Goal: Information Seeking & Learning: Compare options

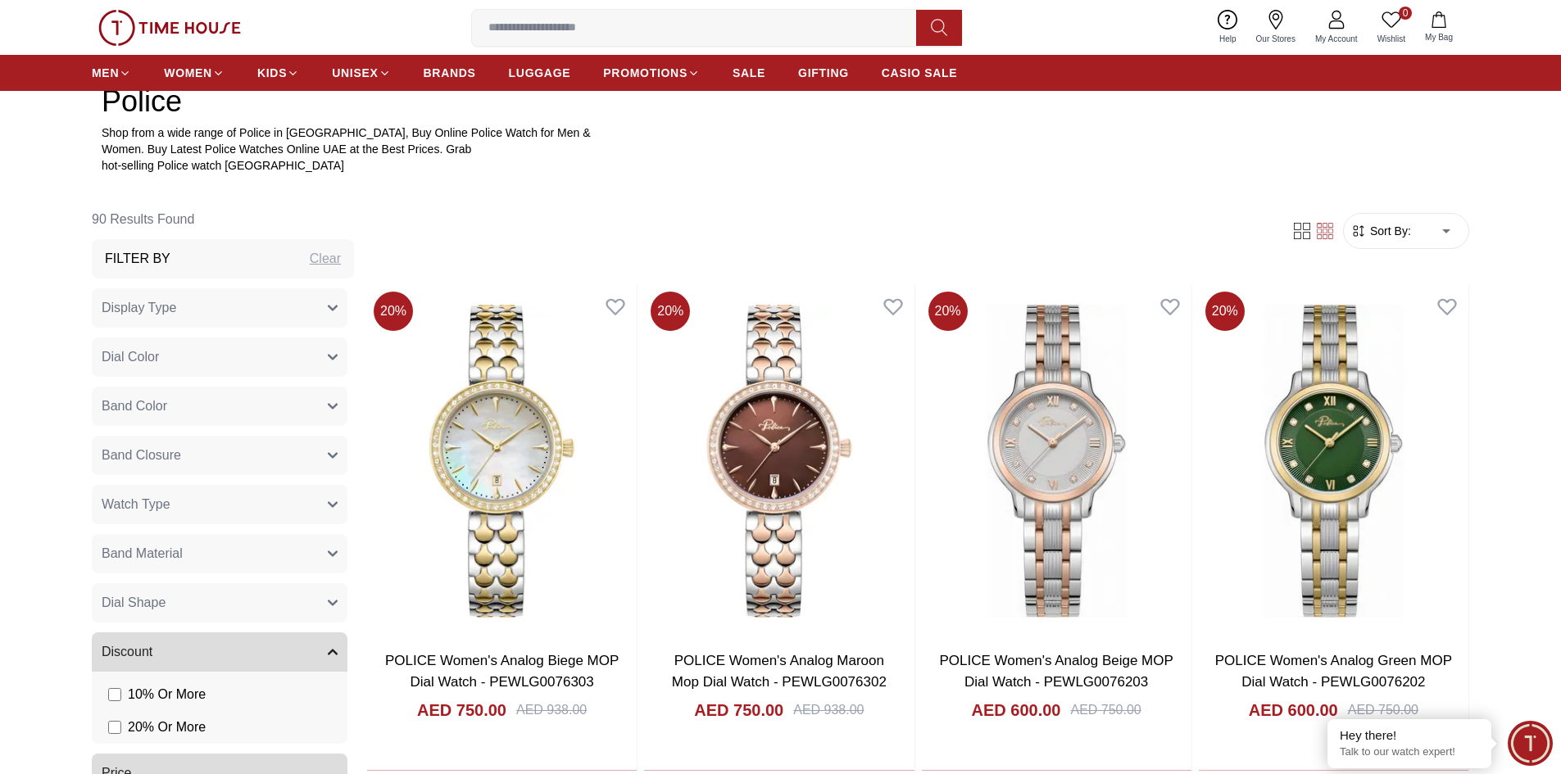
scroll to position [738, 0]
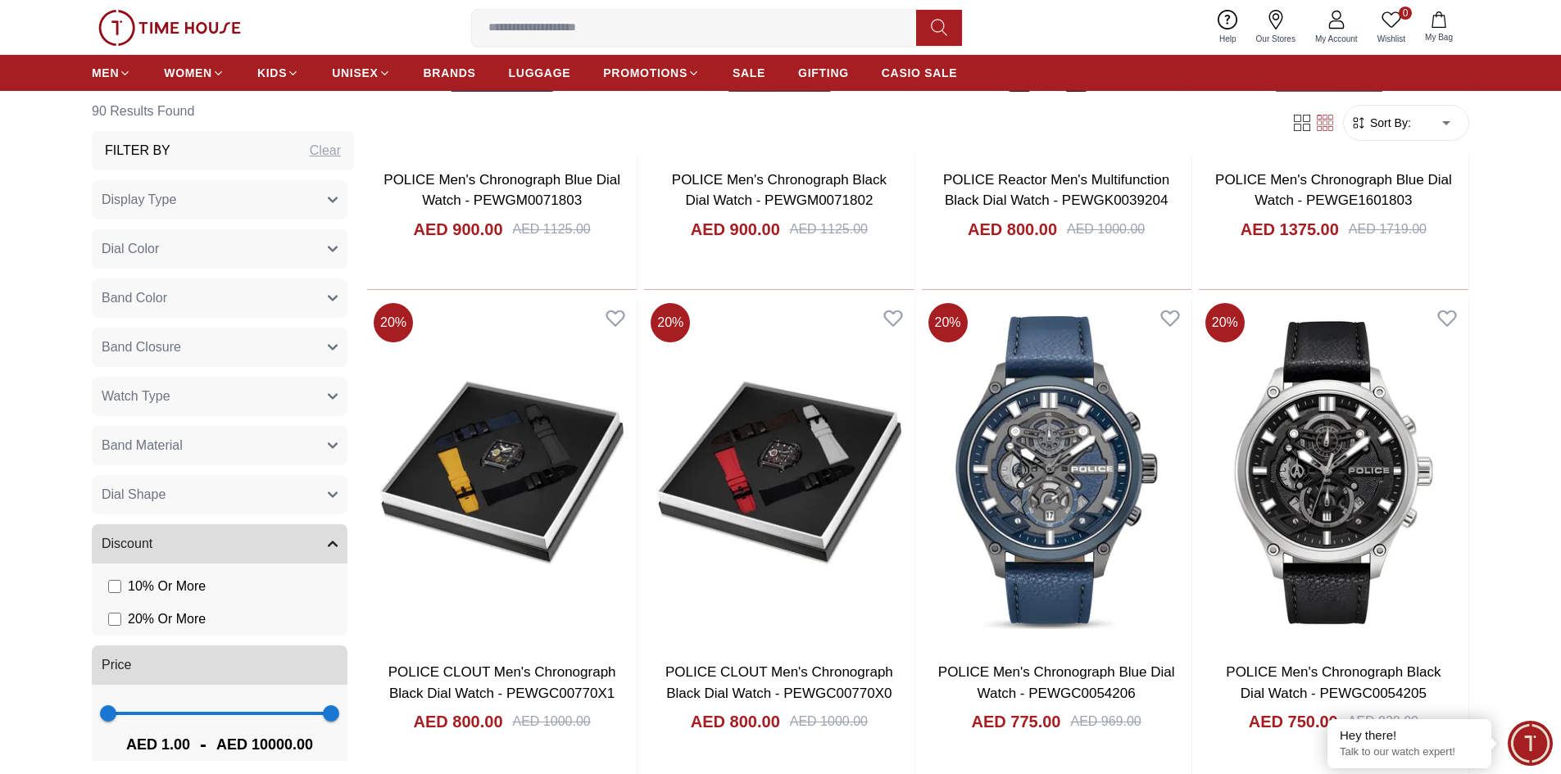
scroll to position [4261, 0]
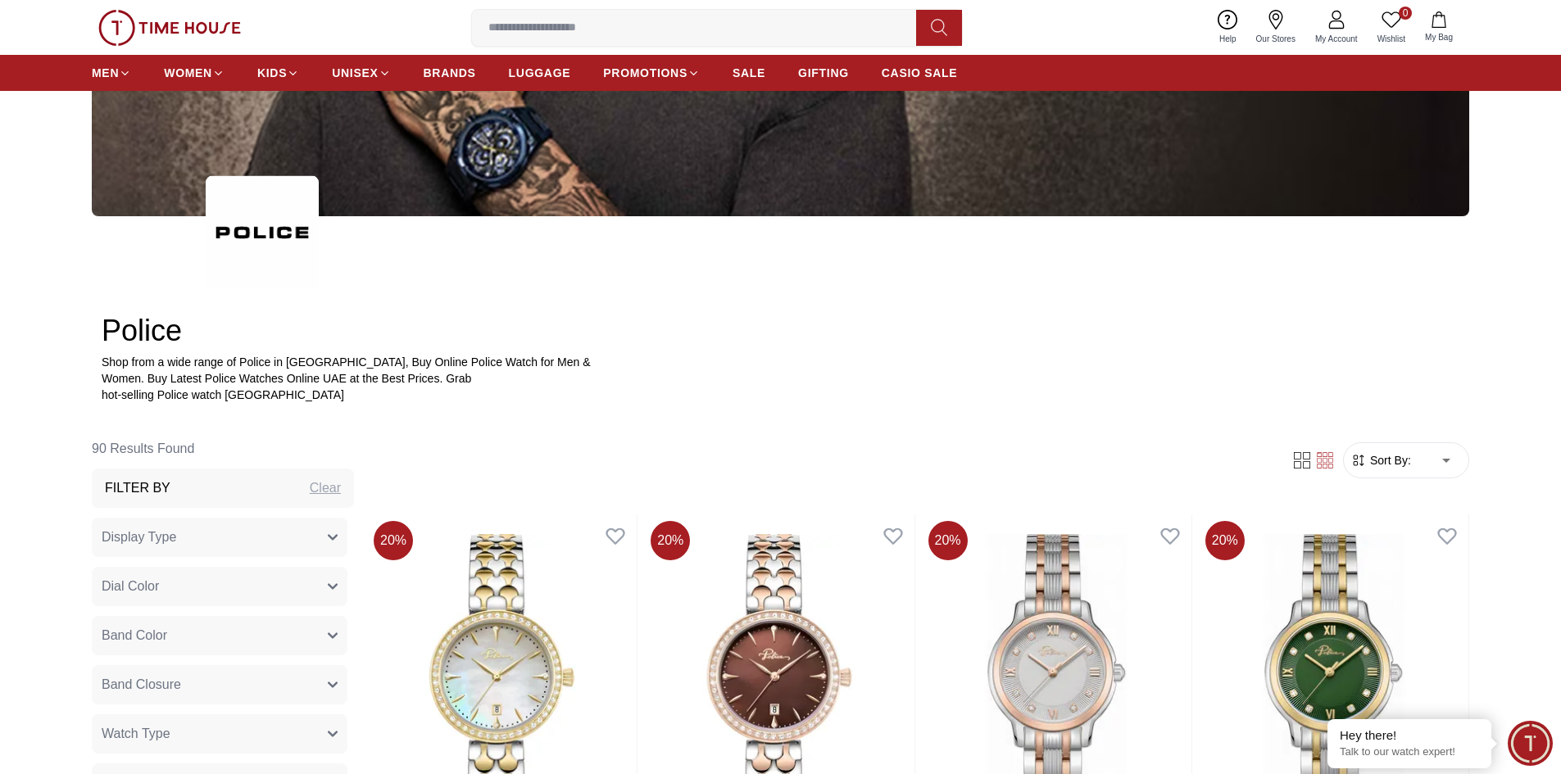
scroll to position [426, 0]
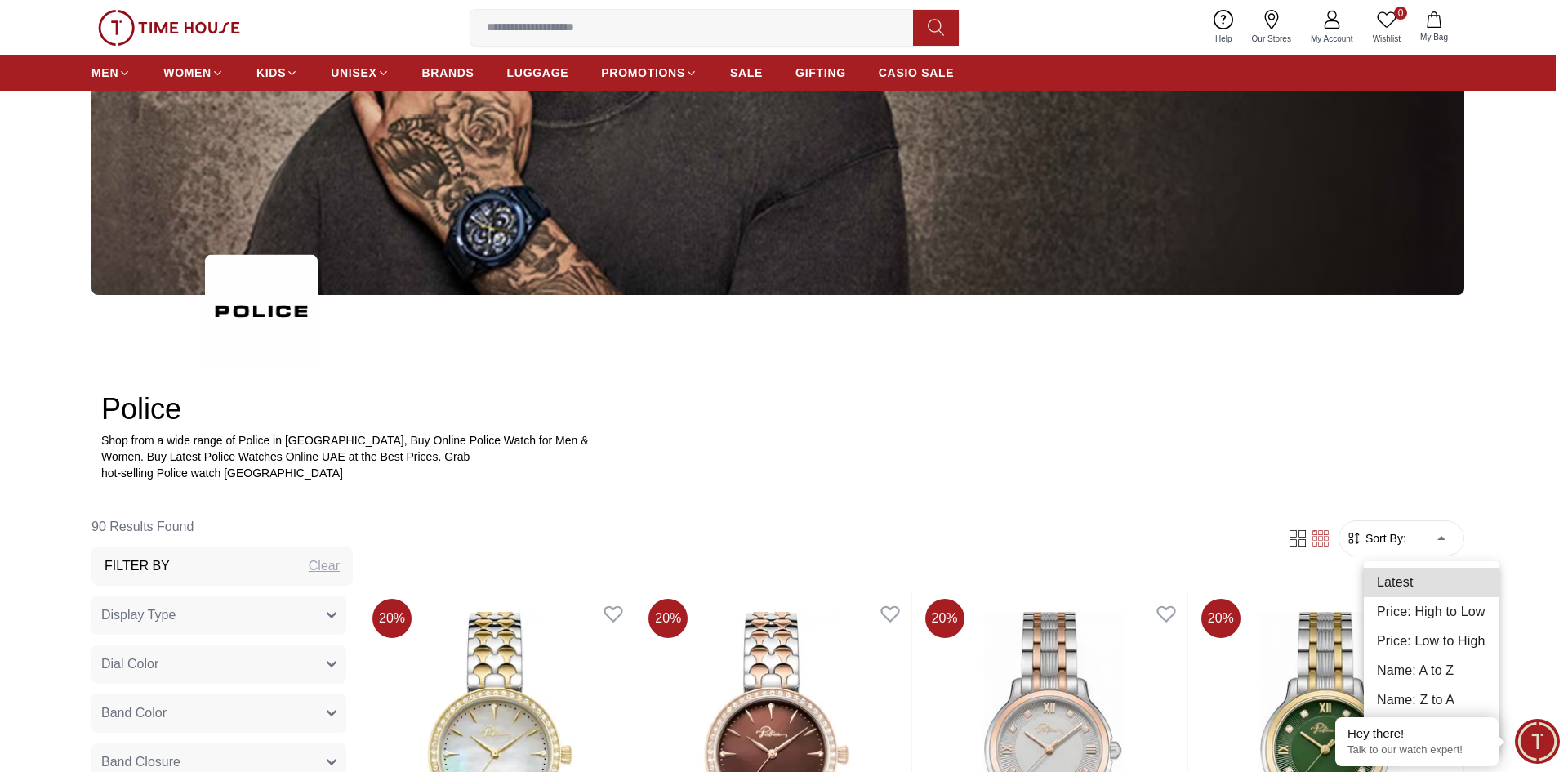
click at [1439, 636] on li "Price: Low to High" at bounding box center [1431, 642] width 135 height 30
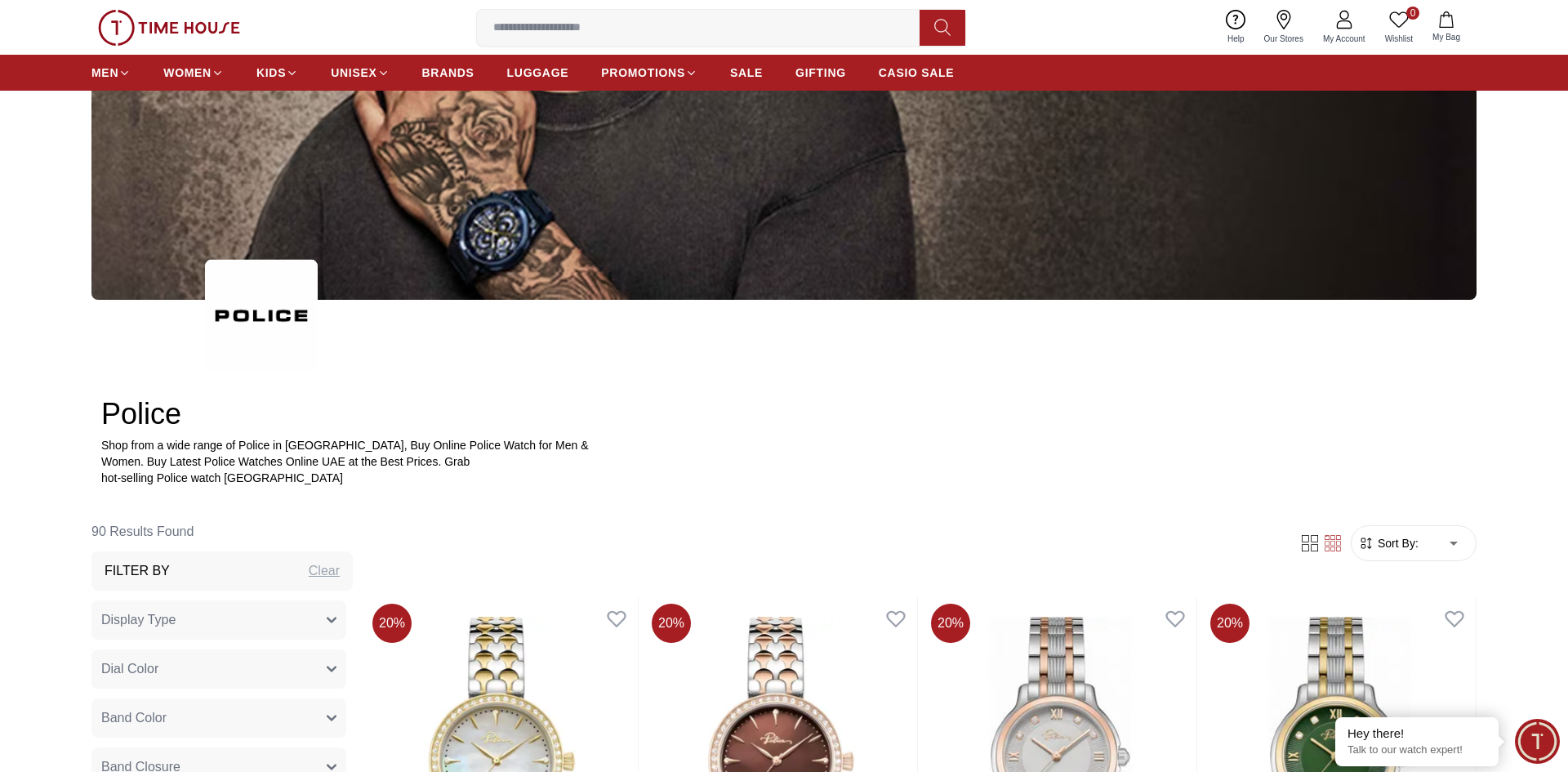
type input "*"
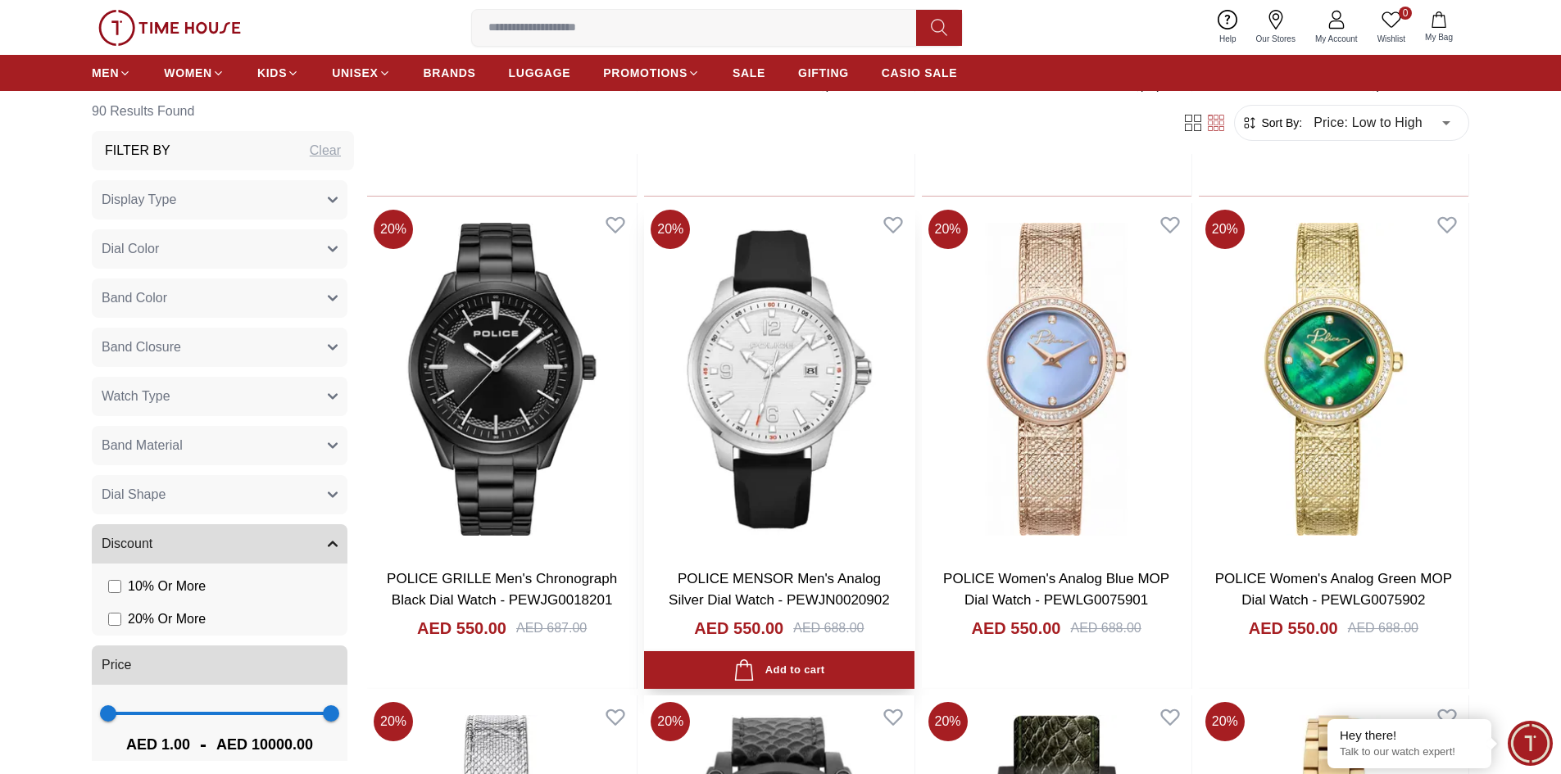
scroll to position [2295, 0]
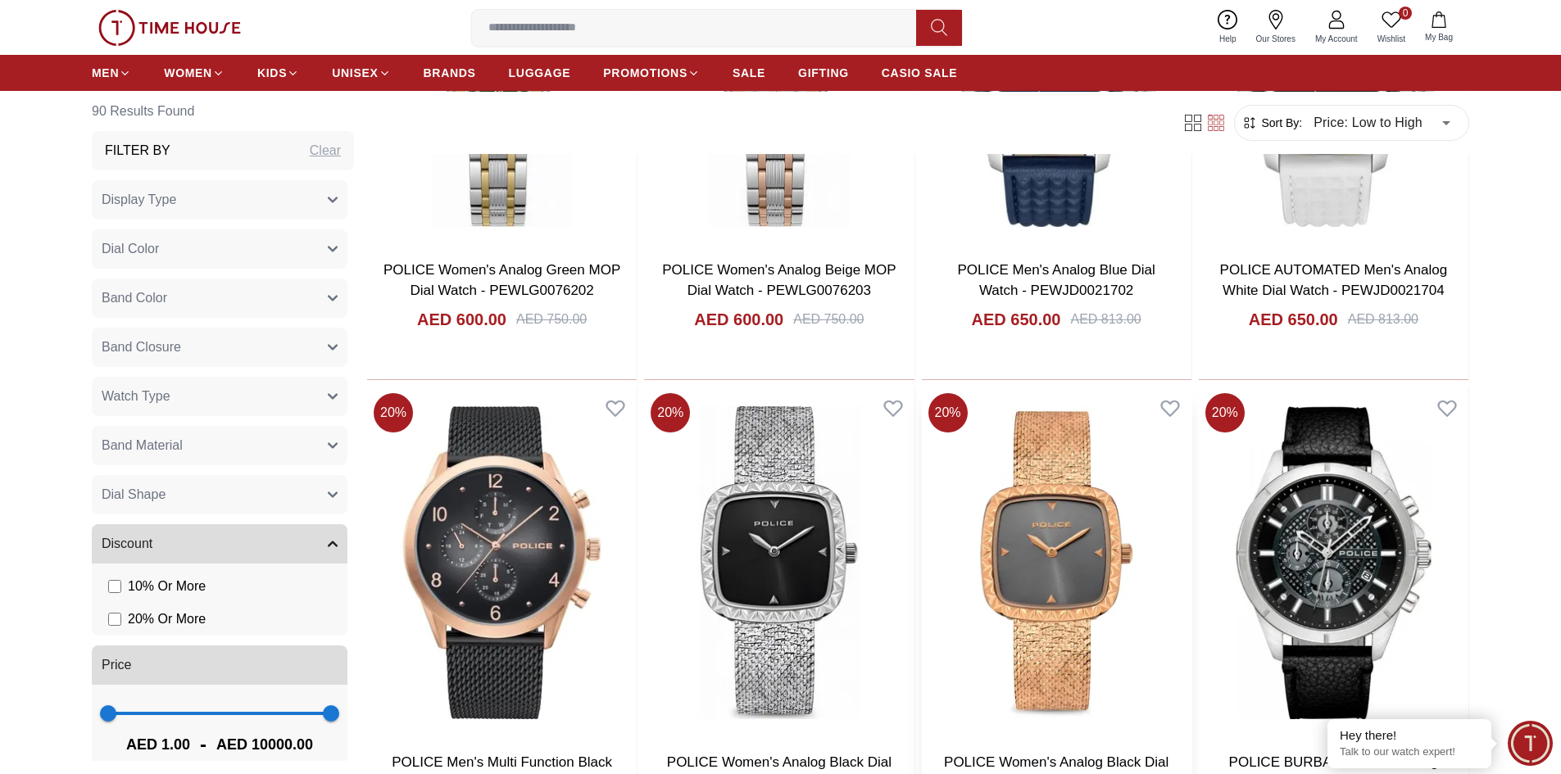
scroll to position [5245, 0]
